Goal: Information Seeking & Learning: Learn about a topic

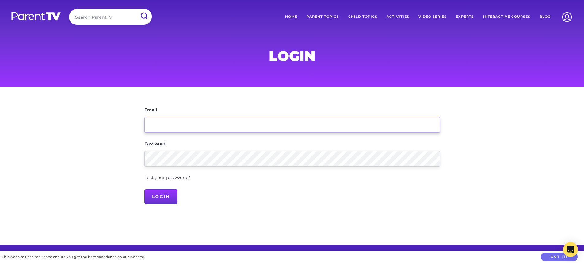
drag, startPoint x: 0, startPoint y: 0, endPoint x: 195, endPoint y: 124, distance: 230.9
click at [195, 124] on input "Email" at bounding box center [291, 125] width 295 height 16
type input "[EMAIL_ADDRESS][DOMAIN_NAME]"
click at [151, 200] on input "Login" at bounding box center [160, 196] width 33 height 15
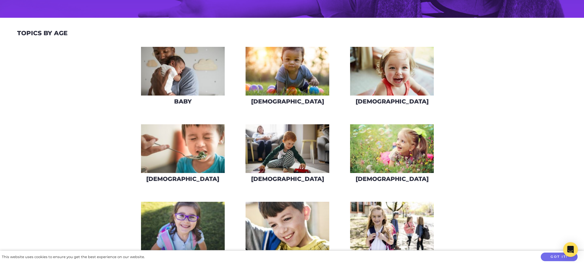
scroll to position [61, 0]
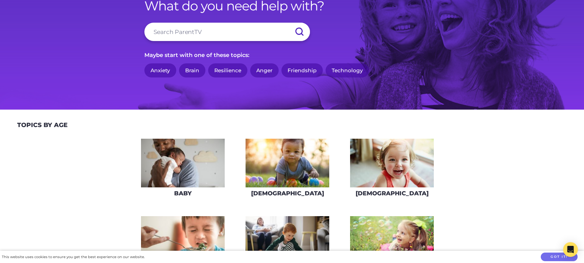
click at [168, 35] on input "search" at bounding box center [226, 32] width 165 height 18
type input "body safety preschool"
click at [288, 23] on input "submit" at bounding box center [298, 32] width 21 height 18
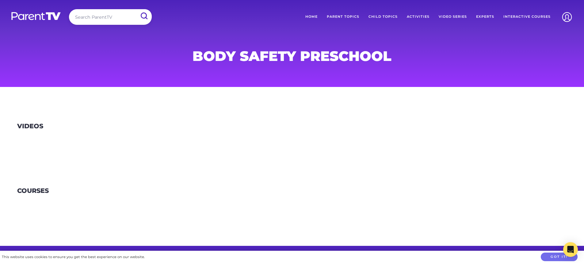
click at [299, 59] on h1 "body safety preschool" at bounding box center [291, 56] width 295 height 12
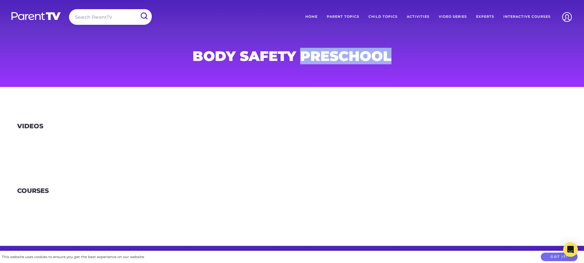
click at [299, 59] on h1 "body safety preschool" at bounding box center [291, 56] width 295 height 12
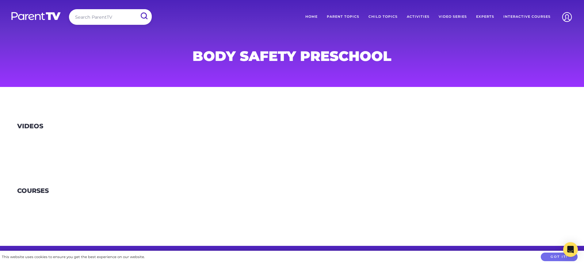
click at [100, 20] on input "search" at bounding box center [110, 17] width 83 height 16
type input "body safety"
click at [143, 16] on input "submit" at bounding box center [143, 15] width 15 height 13
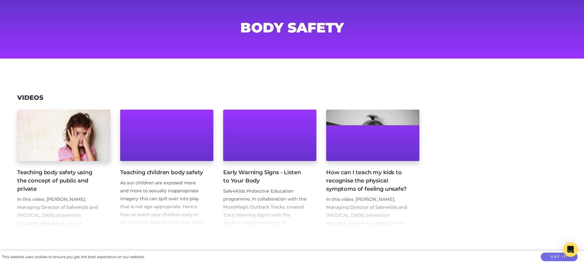
scroll to position [61, 0]
